Goal: Answer question/provide support: Share knowledge or assist other users

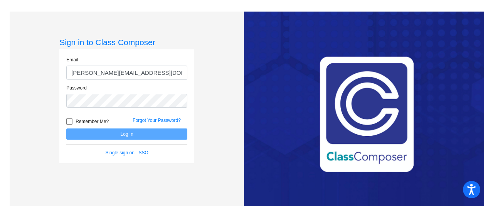
type input "[PERSON_NAME][EMAIL_ADDRESS][DOMAIN_NAME]"
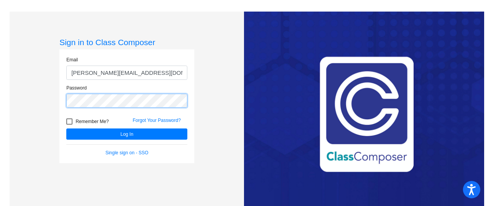
click at [66, 128] on button "Log In" at bounding box center [126, 133] width 121 height 11
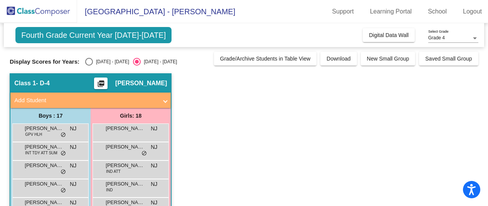
click at [90, 59] on div "Select an option" at bounding box center [89, 62] width 8 height 8
click at [89, 66] on input "[DATE] - [DATE]" at bounding box center [89, 66] width 0 height 0
radio input "true"
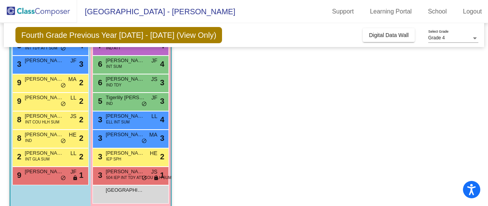
scroll to position [263, 0]
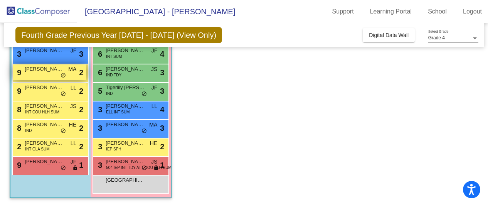
click at [47, 71] on span "[PERSON_NAME]" at bounding box center [44, 69] width 39 height 8
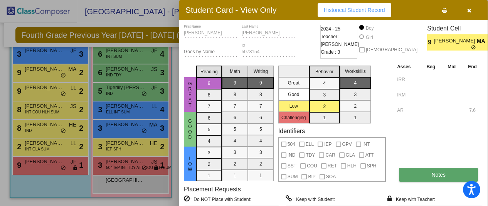
click at [429, 174] on button "Notes" at bounding box center [438, 175] width 79 height 14
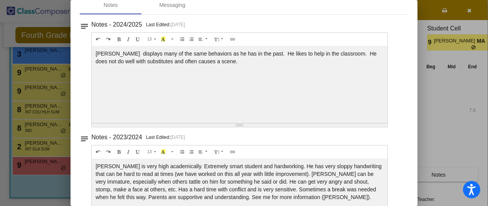
scroll to position [0, 0]
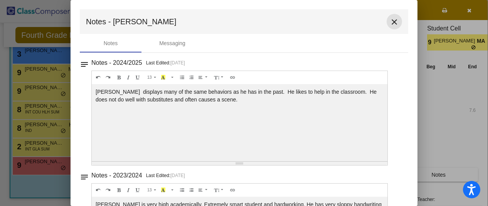
click at [390, 19] on mat-icon "close" at bounding box center [394, 21] width 9 height 9
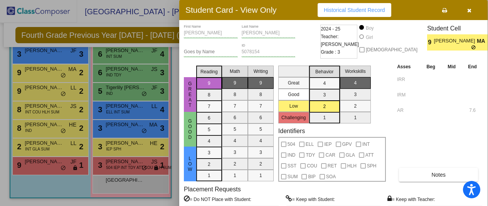
click at [466, 12] on button "button" at bounding box center [469, 10] width 25 height 14
